Goal: Answer question/provide support: Answer question/provide support

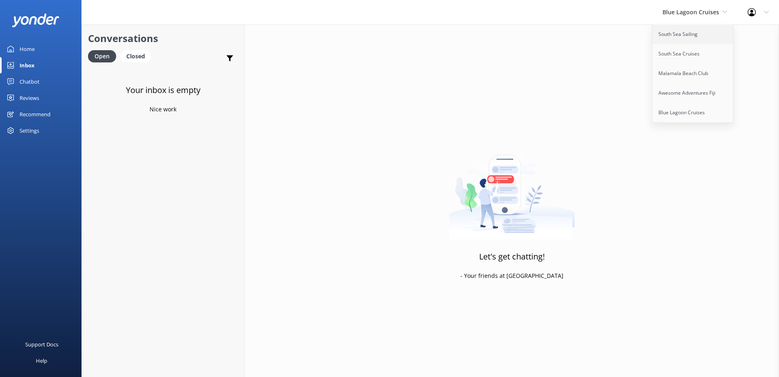
click at [684, 38] on link "South Sea Sailing" at bounding box center [694, 34] width 82 height 20
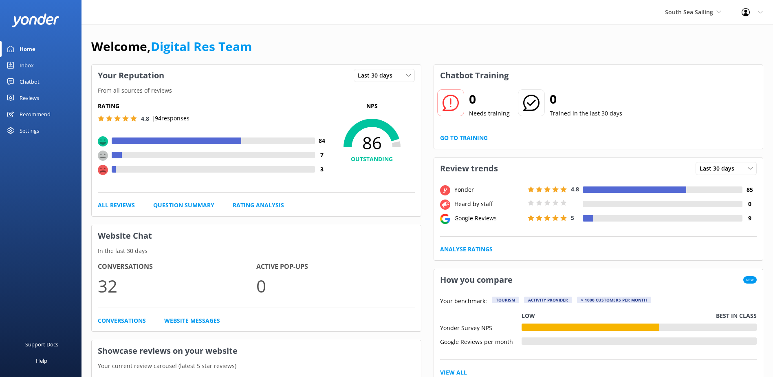
click at [25, 64] on div "Inbox" at bounding box center [27, 65] width 14 height 16
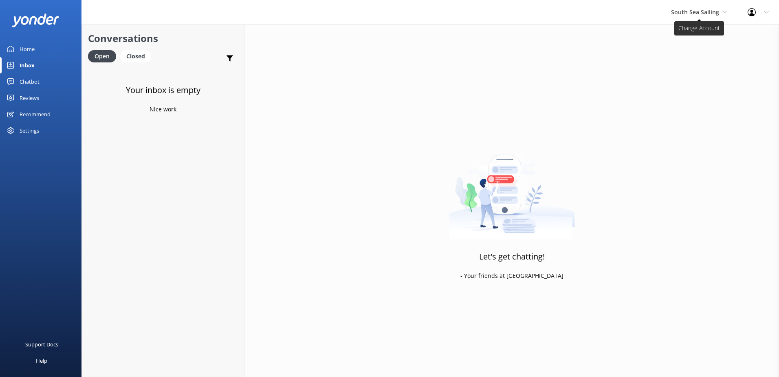
click at [709, 12] on span "South Sea Sailing" at bounding box center [695, 12] width 48 height 8
click at [682, 54] on link "South Sea Cruises" at bounding box center [702, 54] width 82 height 20
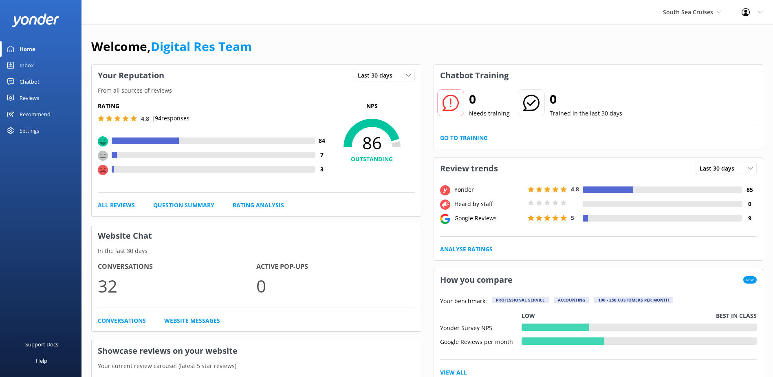
click at [38, 63] on link "Inbox" at bounding box center [41, 65] width 82 height 16
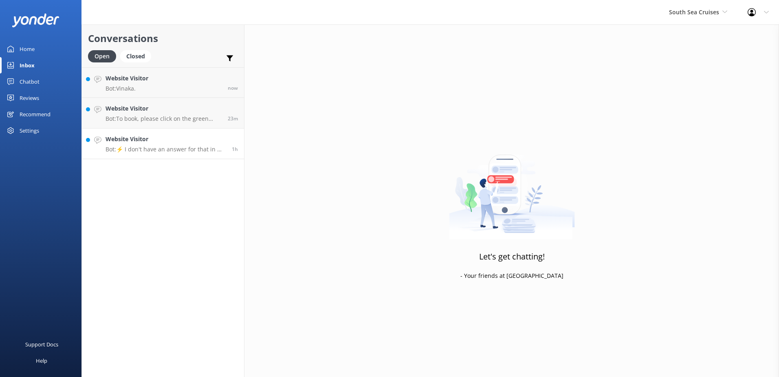
click at [150, 143] on h4 "Website Visitor" at bounding box center [166, 139] width 120 height 9
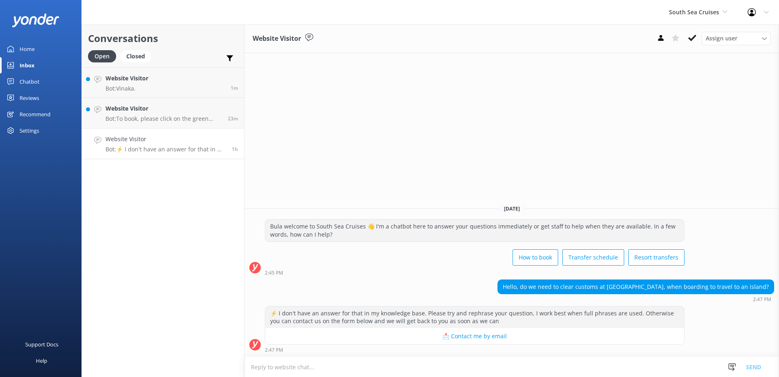
click at [459, 361] on textarea at bounding box center [512, 367] width 535 height 20
click at [562, 370] on textarea "You do not need to Clear Customs at [GEOGRAPHIC_DATA], just simply make your wa…" at bounding box center [512, 366] width 535 height 20
click at [385, 368] on textarea "You do not need to Clear Customs at [GEOGRAPHIC_DATA], just simply make your wa…" at bounding box center [512, 366] width 535 height 20
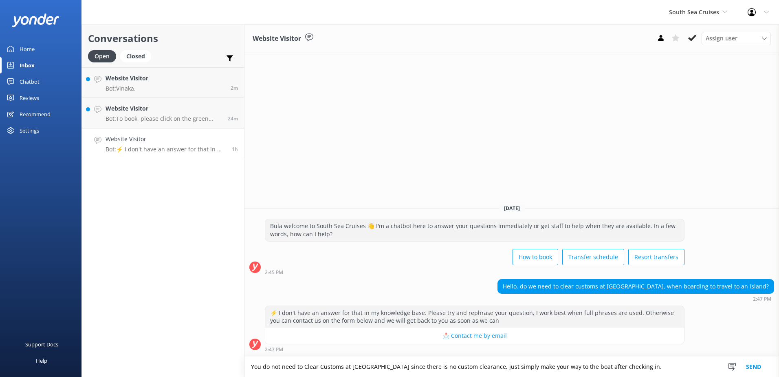
type textarea "You do not need to Clear Customs at [GEOGRAPHIC_DATA] since there is no custom …"
click at [758, 367] on button "Send" at bounding box center [754, 366] width 31 height 20
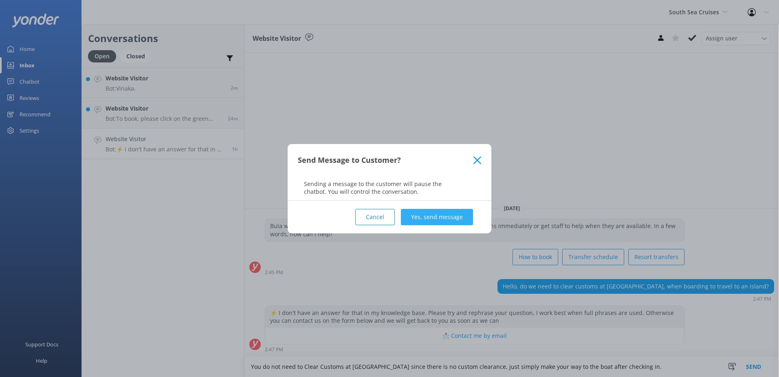
click at [458, 217] on button "Yes, send message" at bounding box center [437, 217] width 72 height 16
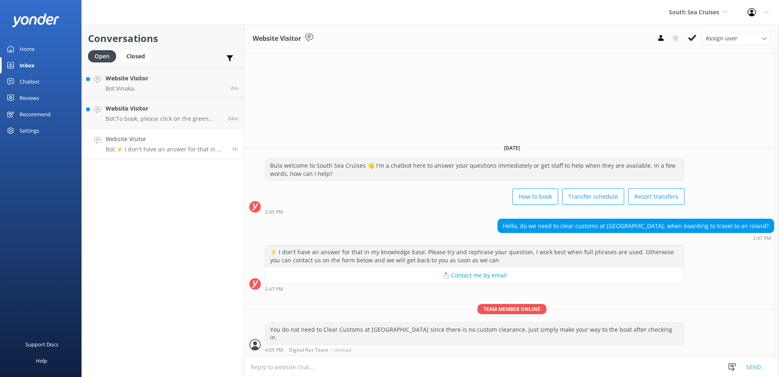
click at [692, 43] on button at bounding box center [692, 38] width 15 height 12
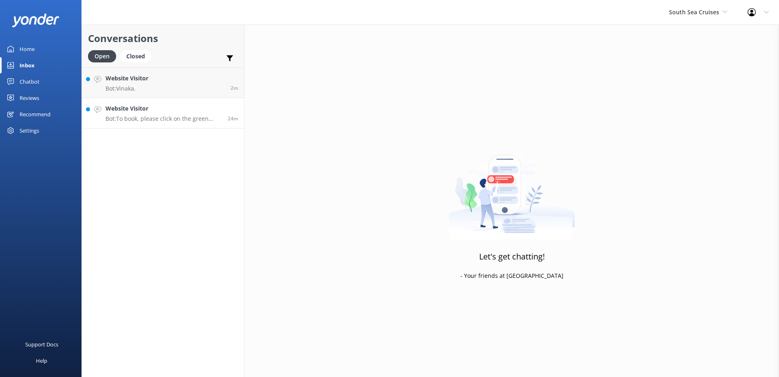
click at [193, 123] on link "Website Visitor Bot: To book, please click on the green Book Now button on our …" at bounding box center [163, 113] width 162 height 31
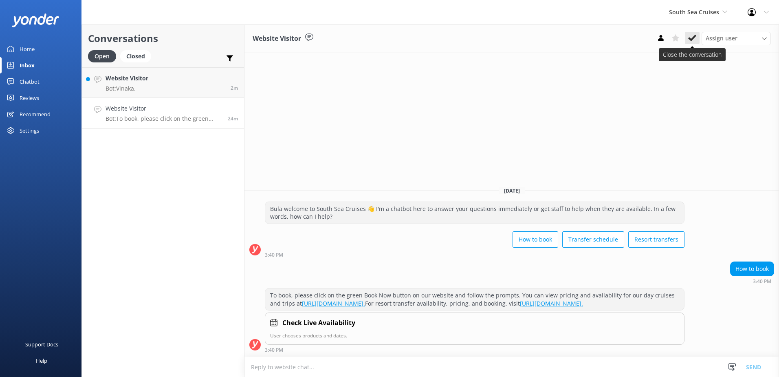
click at [698, 35] on button at bounding box center [692, 38] width 15 height 12
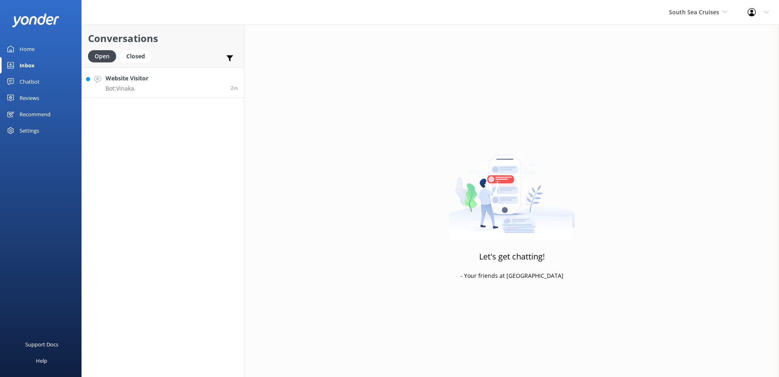
click at [158, 92] on link "Website Visitor Bot: [GEOGRAPHIC_DATA]. 2m" at bounding box center [163, 82] width 162 height 31
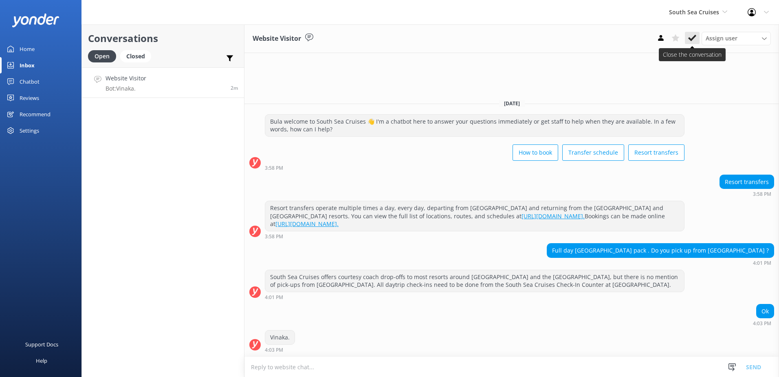
click at [694, 39] on use at bounding box center [692, 38] width 8 height 7
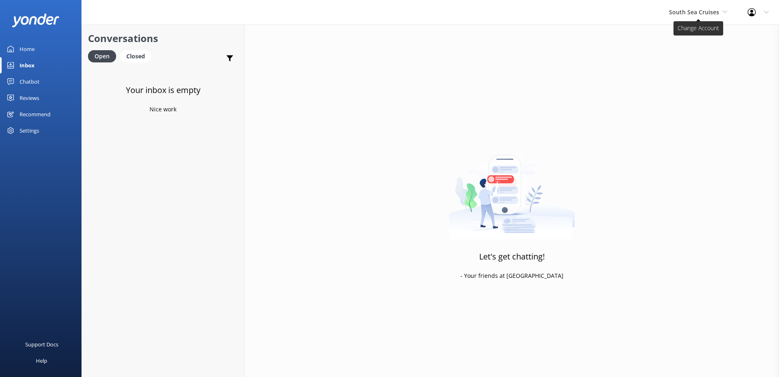
click at [716, 11] on span "South Sea Cruises" at bounding box center [694, 12] width 50 height 8
click at [696, 68] on link "Malamala Beach Club" at bounding box center [700, 74] width 82 height 20
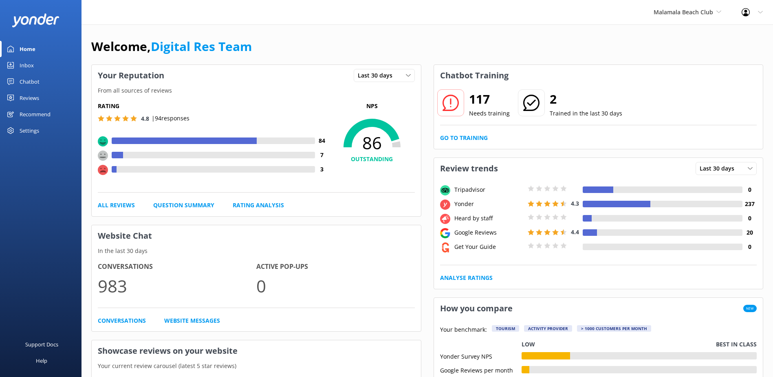
click at [34, 69] on link "Inbox" at bounding box center [41, 65] width 82 height 16
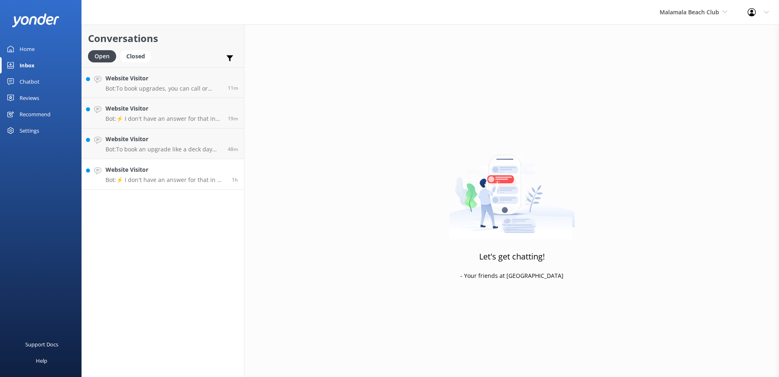
click at [158, 172] on h4 "Website Visitor" at bounding box center [166, 169] width 120 height 9
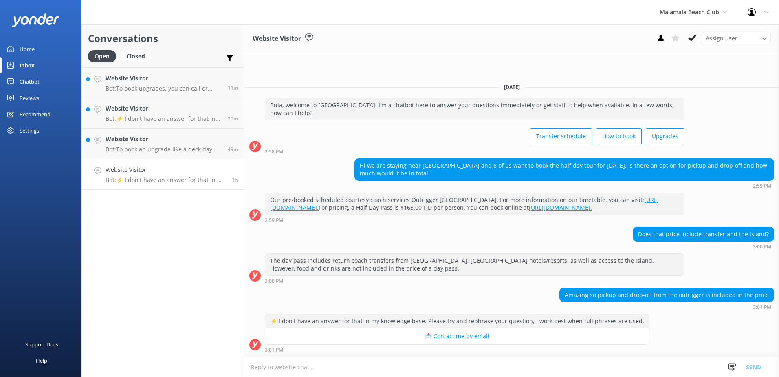
click at [503, 359] on textarea at bounding box center [512, 367] width 535 height 20
type textarea "Y"
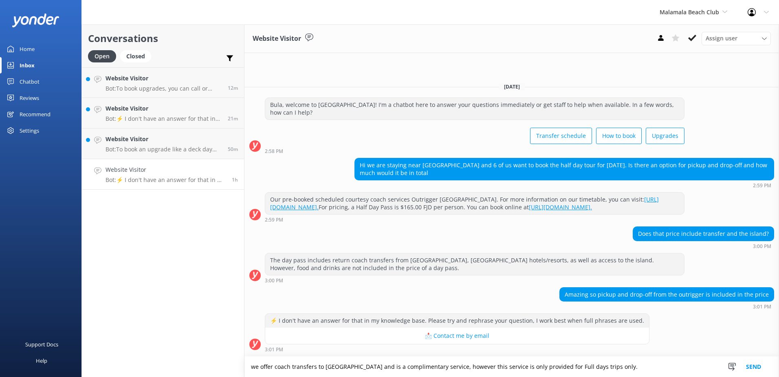
type textarea "we offer coach transfers to [GEOGRAPHIC_DATA] and is a complimentary service, h…"
click at [756, 364] on button "Send" at bounding box center [754, 366] width 31 height 20
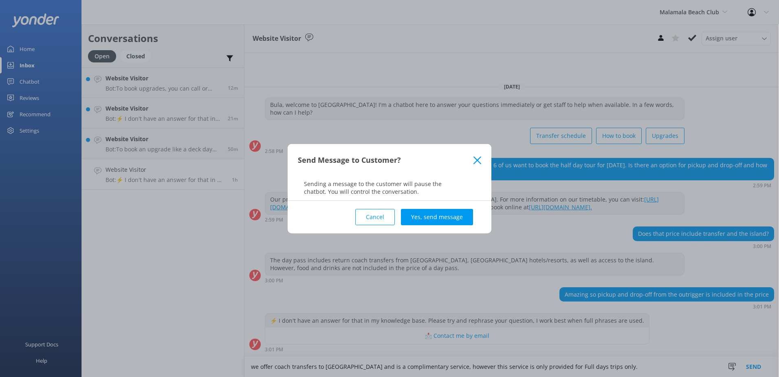
click at [458, 219] on button "Yes, send message" at bounding box center [437, 217] width 72 height 16
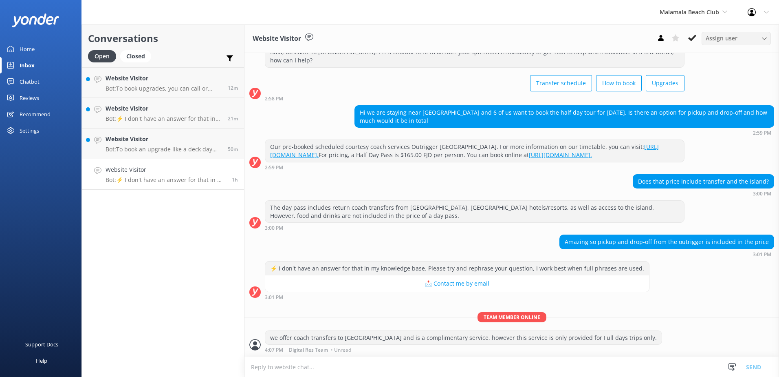
scroll to position [45, 0]
click at [697, 36] on button at bounding box center [692, 38] width 15 height 12
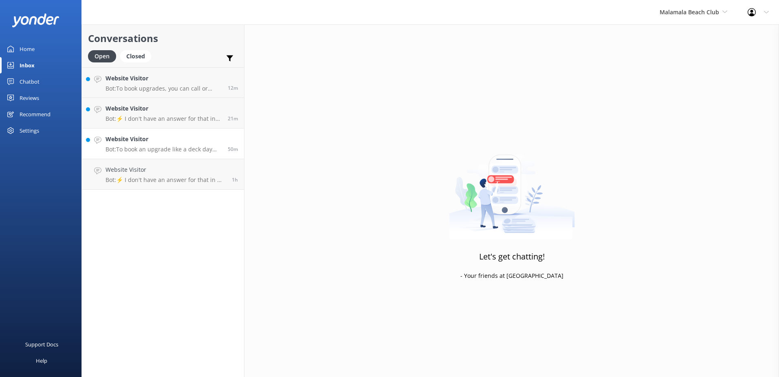
click at [183, 148] on p "Bot: To book an upgrade like a deck day bed, please contact us via WhatsApp at …" at bounding box center [164, 149] width 116 height 7
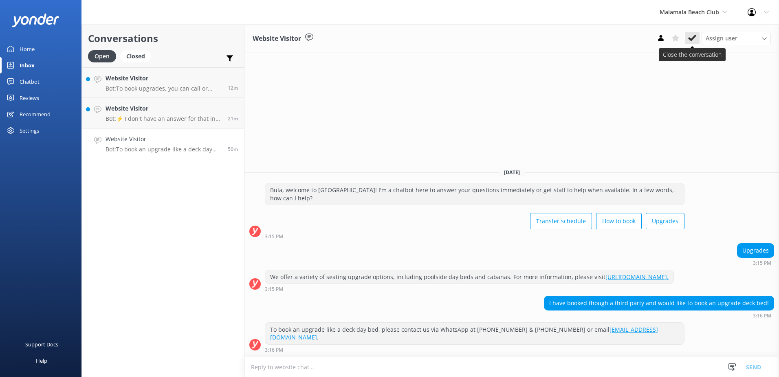
click at [694, 37] on use at bounding box center [692, 38] width 8 height 7
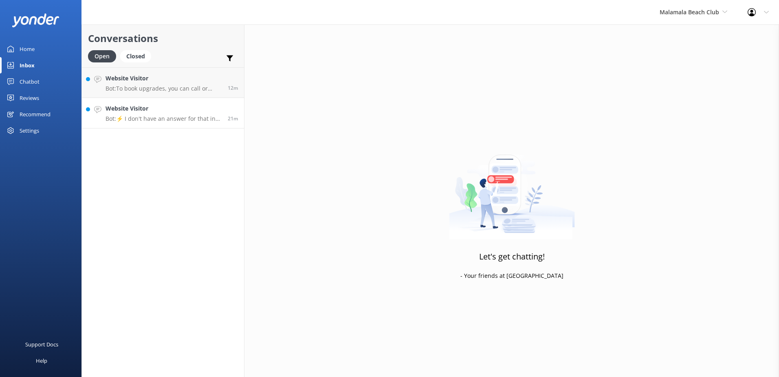
click at [165, 118] on p "Bot: ⚡ I don't have an answer for that in my knowledge base. Please try and rep…" at bounding box center [164, 118] width 116 height 7
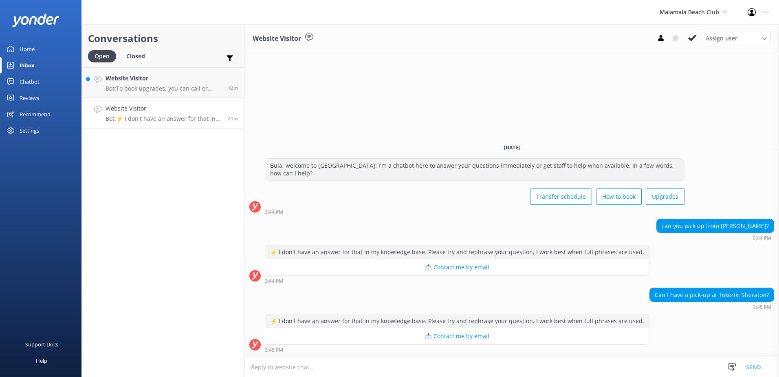
click at [379, 359] on textarea at bounding box center [512, 367] width 535 height 20
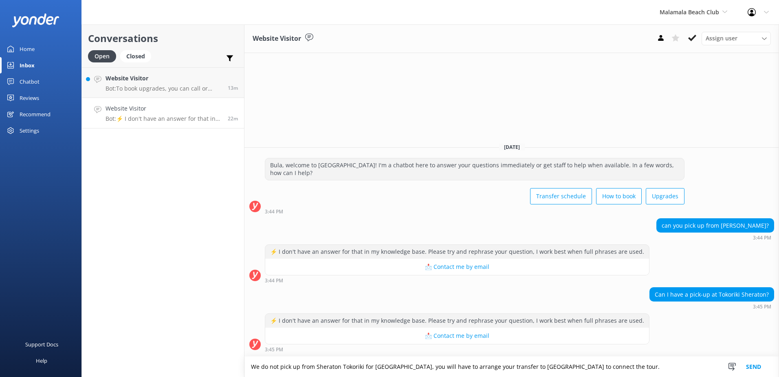
type textarea "We do not pick up from Sheraton Tokoriki for [GEOGRAPHIC_DATA], you will have t…"
click at [752, 366] on button "Send" at bounding box center [754, 366] width 31 height 20
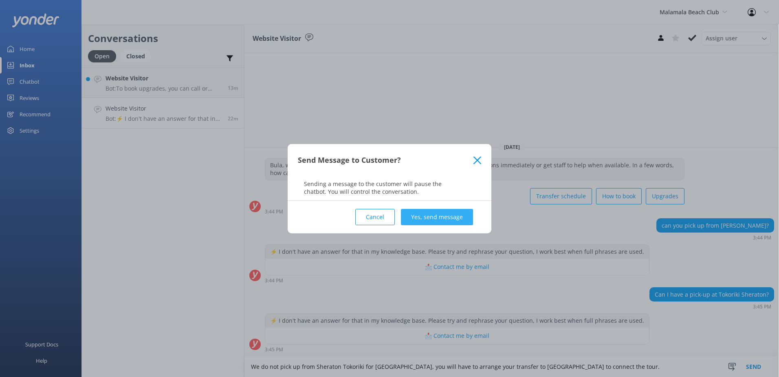
click at [465, 216] on button "Yes, send message" at bounding box center [437, 217] width 72 height 16
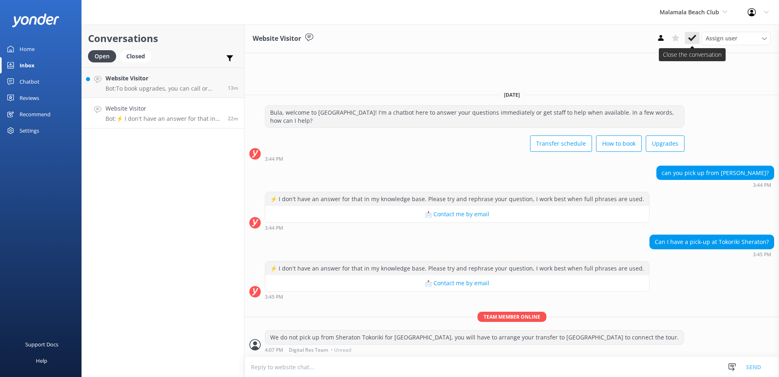
click at [692, 39] on use at bounding box center [692, 38] width 8 height 7
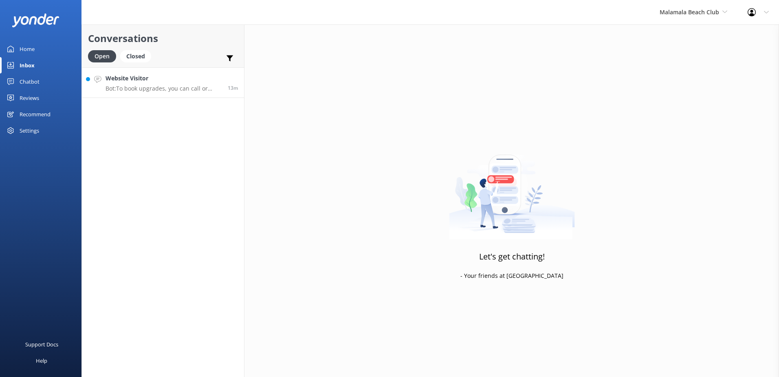
click at [174, 84] on div "Website Visitor Bot: To book upgrades, you can call or message us on WhatsApp a…" at bounding box center [164, 83] width 116 height 18
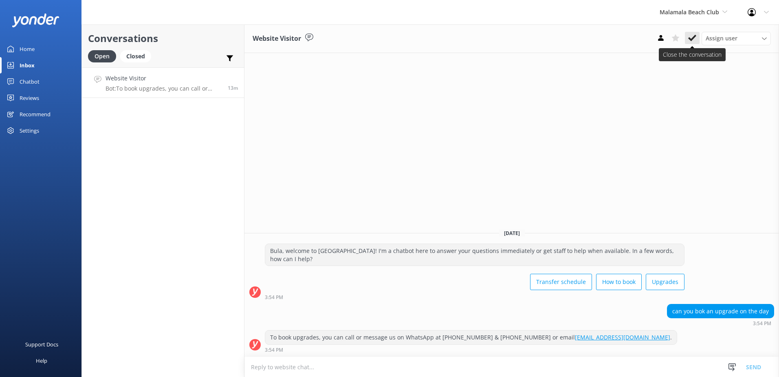
click at [687, 43] on button at bounding box center [692, 38] width 15 height 12
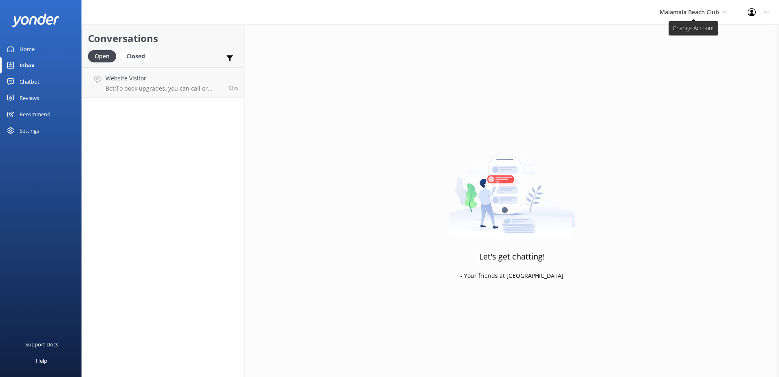
click at [698, 17] on span "Malamala Beach Club" at bounding box center [694, 12] width 68 height 9
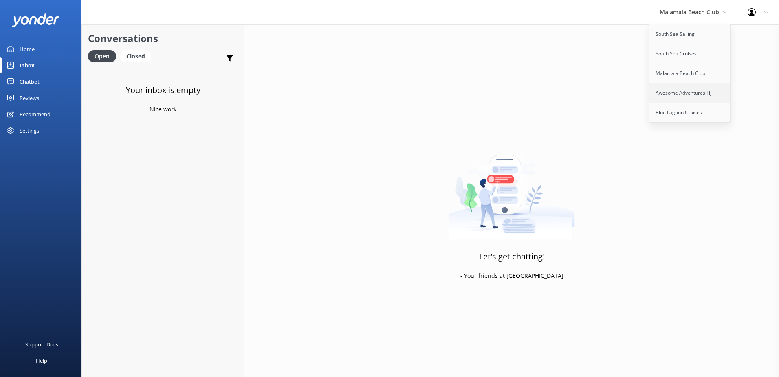
click at [682, 89] on link "Awesome Adventures Fiji" at bounding box center [691, 93] width 82 height 20
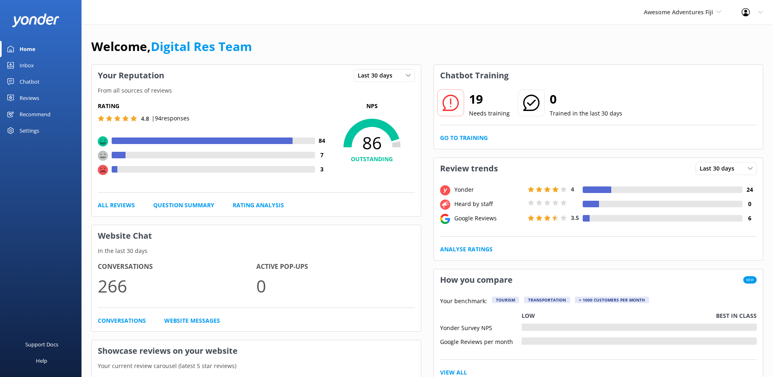
click at [42, 77] on link "Chatbot" at bounding box center [41, 81] width 82 height 16
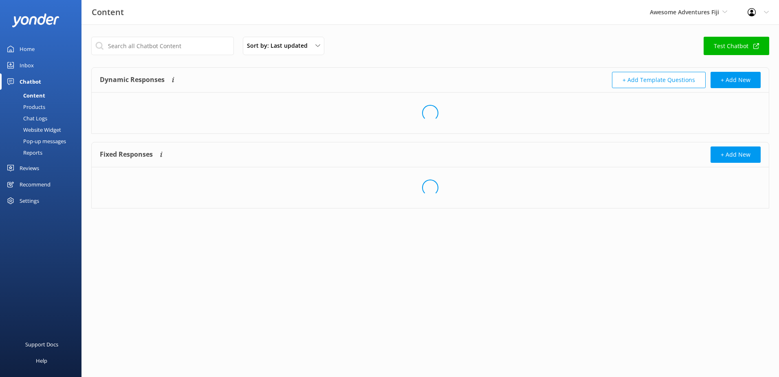
click at [39, 66] on link "Inbox" at bounding box center [41, 65] width 82 height 16
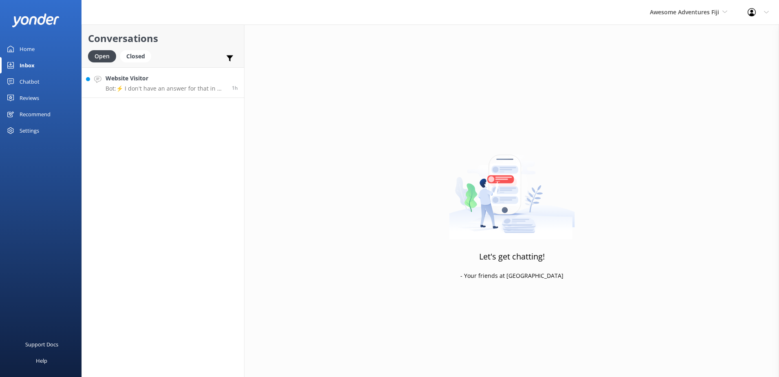
click at [165, 84] on div "Website Visitor Bot: ⚡ I don't have an answer for that in my knowledge base. Pl…" at bounding box center [166, 83] width 120 height 18
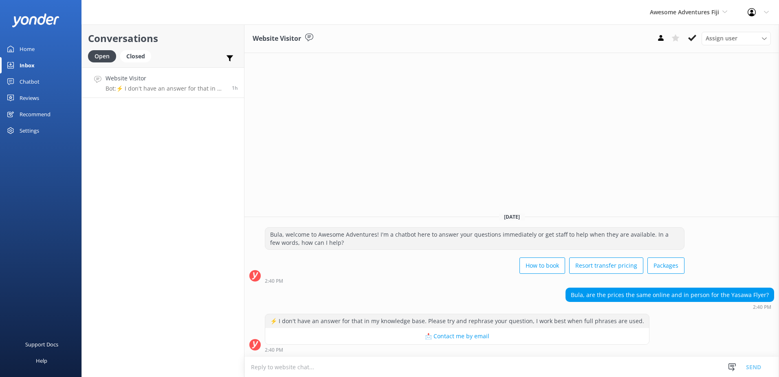
click at [481, 368] on textarea at bounding box center [512, 367] width 535 height 20
click at [448, 368] on textarea "Yes, the prices are the same when booking online and in person" at bounding box center [512, 366] width 535 height 20
click at [575, 370] on textarea "Yes, the prices are the same when booking online and in person." at bounding box center [512, 366] width 535 height 20
type textarea "Yes, the prices are the same when booking online and in person."
click at [759, 368] on button "Send" at bounding box center [754, 366] width 31 height 20
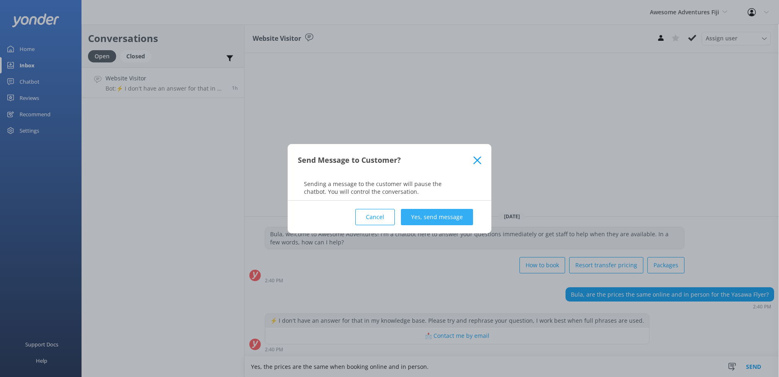
click at [458, 220] on button "Yes, send message" at bounding box center [437, 217] width 72 height 16
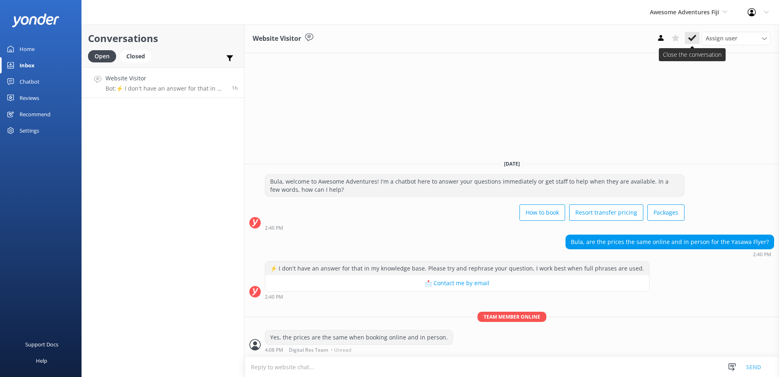
click at [695, 38] on icon at bounding box center [692, 38] width 8 height 8
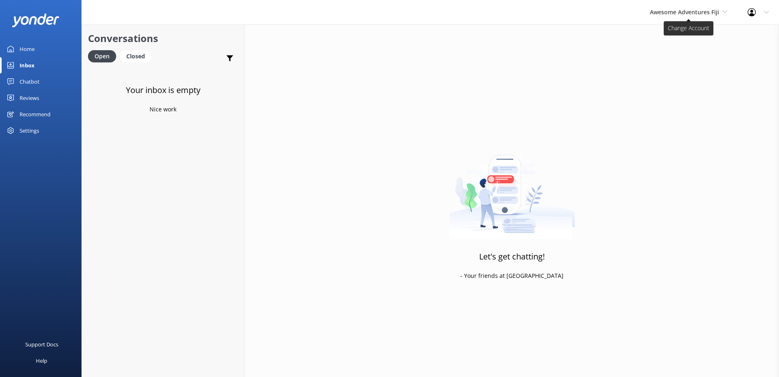
click at [701, 15] on span "Awesome Adventures Fiji" at bounding box center [684, 12] width 69 height 8
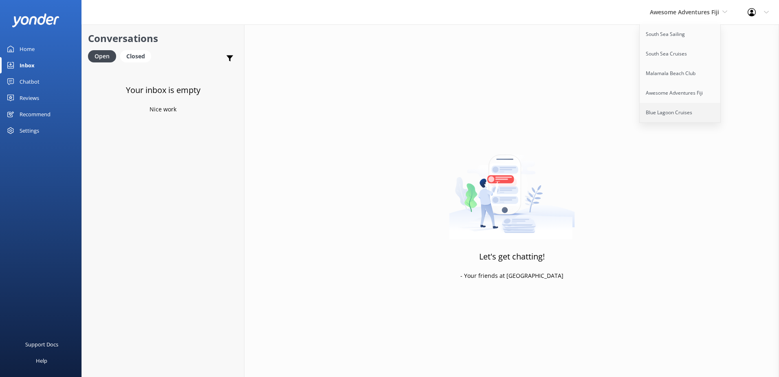
click at [689, 106] on link "Blue Lagoon Cruises" at bounding box center [681, 113] width 82 height 20
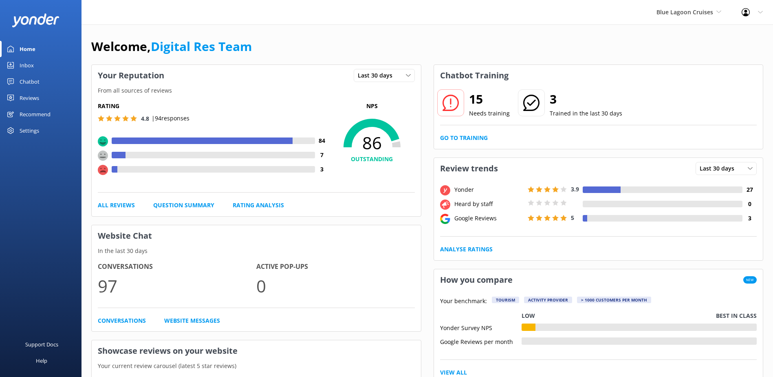
click at [20, 64] on div "Inbox" at bounding box center [27, 65] width 14 height 16
